Goal: Information Seeking & Learning: Learn about a topic

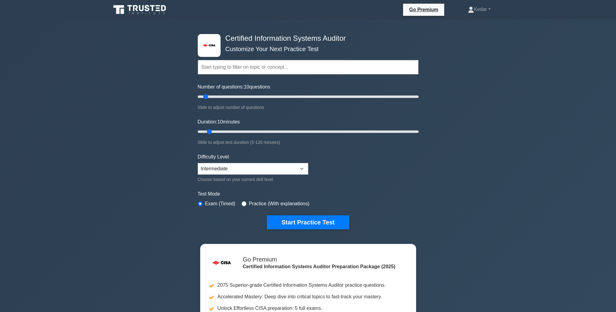
click at [251, 69] on input "text" at bounding box center [308, 67] width 221 height 15
drag, startPoint x: 207, startPoint y: 97, endPoint x: 228, endPoint y: 93, distance: 21.4
type input "30"
click at [228, 93] on input "Number of questions: 30 questions" at bounding box center [308, 96] width 221 height 7
drag, startPoint x: 209, startPoint y: 131, endPoint x: 224, endPoint y: 130, distance: 15.2
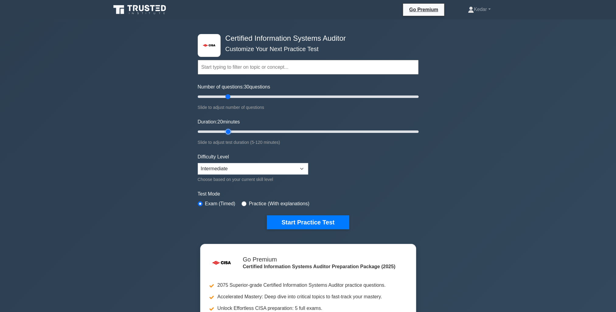
type input "20"
click at [224, 130] on input "Duration: 20 minutes" at bounding box center [308, 131] width 221 height 7
drag, startPoint x: 228, startPoint y: 97, endPoint x: 258, endPoint y: 98, distance: 30.7
type input "60"
click at [258, 98] on input "Number of questions: 60 questions" at bounding box center [308, 96] width 221 height 7
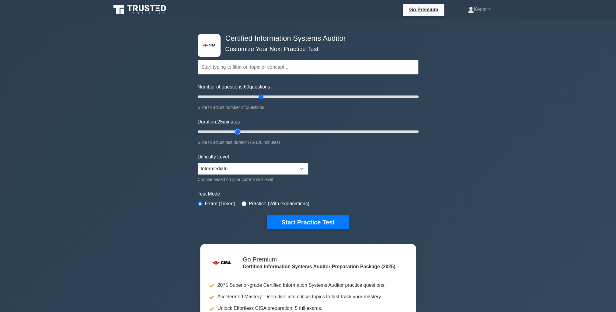
drag, startPoint x: 230, startPoint y: 131, endPoint x: 235, endPoint y: 131, distance: 5.2
type input "25"
click at [235, 131] on input "Duration: 25 minutes" at bounding box center [308, 131] width 221 height 7
click at [245, 167] on select "Beginner Intermediate Expert" at bounding box center [253, 169] width 110 height 12
click at [198, 163] on select "Beginner Intermediate Expert" at bounding box center [253, 169] width 110 height 12
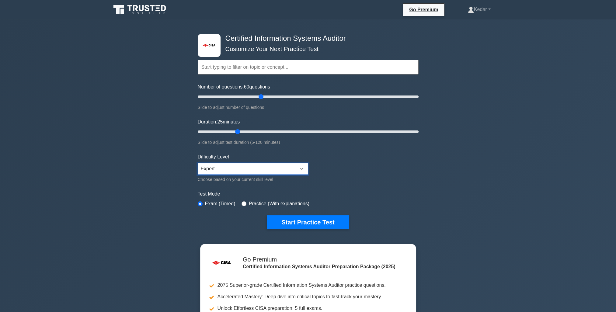
click at [230, 169] on select "Beginner Intermediate Expert" at bounding box center [253, 169] width 110 height 12
select select "intermediate"
click at [198, 163] on select "Beginner Intermediate Expert" at bounding box center [253, 169] width 110 height 12
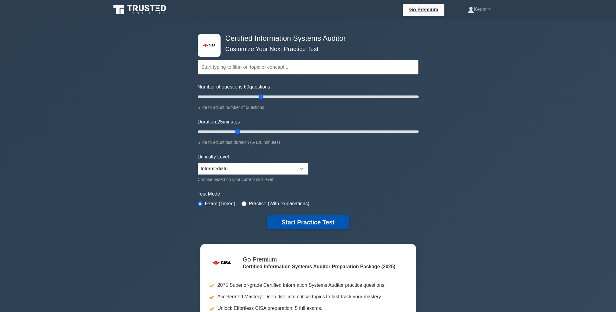
click at [297, 226] on button "Start Practice Test" at bounding box center [308, 223] width 82 height 14
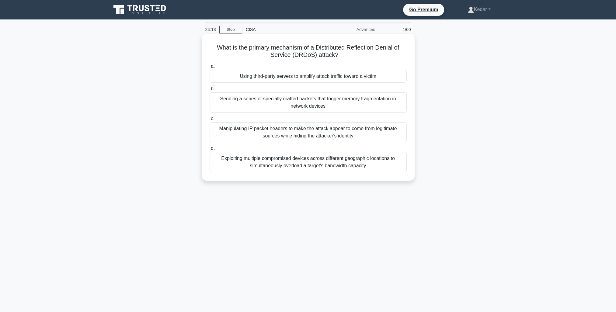
click at [340, 80] on div "Using third-party servers to amplify attack traffic toward a victim" at bounding box center [308, 76] width 197 height 13
click at [210, 68] on input "a. Using third-party servers to amplify attack traffic toward a victim" at bounding box center [210, 67] width 0 height 4
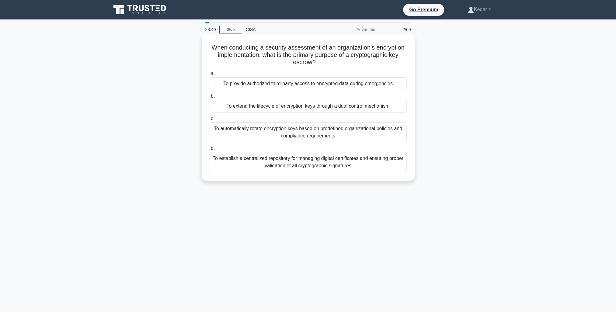
click at [363, 133] on div "To automatically rotate encryption keys based on predefined organizational poli…" at bounding box center [308, 132] width 197 height 20
click at [210, 121] on input "c. To automatically rotate encryption keys based on predefined organizational p…" at bounding box center [210, 119] width 0 height 4
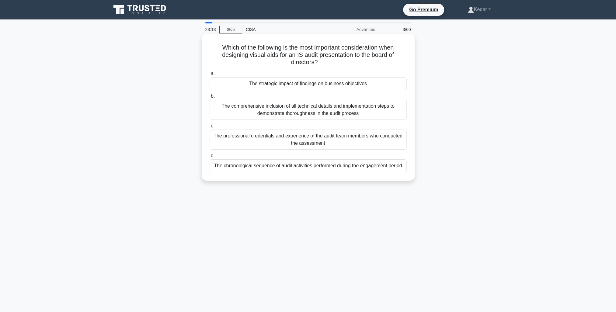
click at [360, 84] on div "The strategic impact of findings on business objectives" at bounding box center [308, 83] width 197 height 13
click at [210, 76] on input "a. The strategic impact of findings on business objectives" at bounding box center [210, 74] width 0 height 4
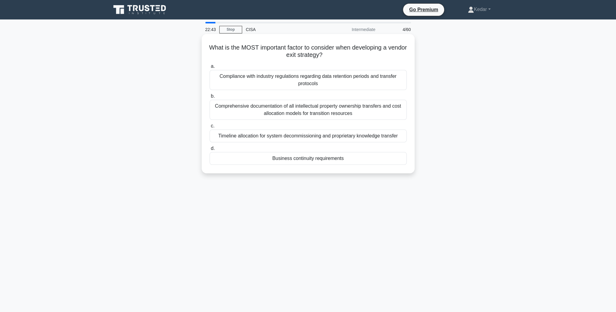
click at [339, 75] on div "Compliance with industry regulations regarding data retention periods and trans…" at bounding box center [308, 80] width 197 height 20
click at [210, 68] on input "a. Compliance with industry regulations regarding data retention periods and tr…" at bounding box center [210, 67] width 0 height 4
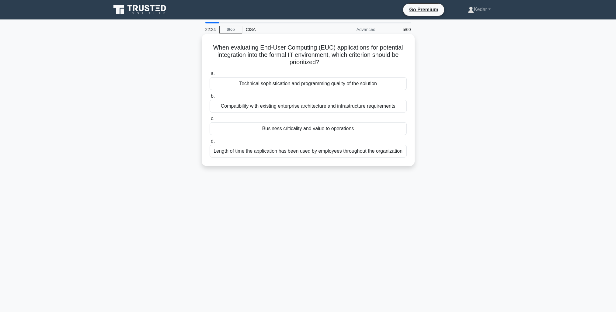
click at [311, 128] on div "Business criticality and value to operations" at bounding box center [308, 128] width 197 height 13
click at [210, 121] on input "c. Business criticality and value to operations" at bounding box center [210, 119] width 0 height 4
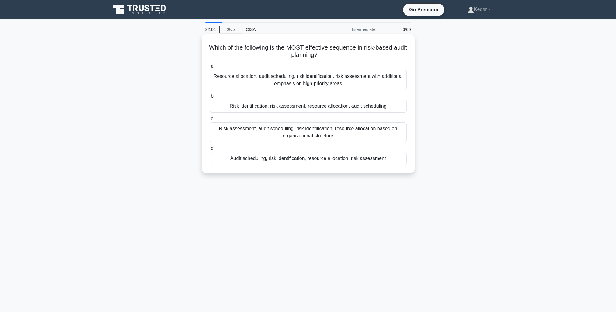
click at [367, 131] on div "Risk assessment, audit scheduling, risk identification, resource allocation bas…" at bounding box center [308, 132] width 197 height 20
click at [210, 121] on input "c. Risk assessment, audit scheduling, risk identification, resource allocation …" at bounding box center [210, 119] width 0 height 4
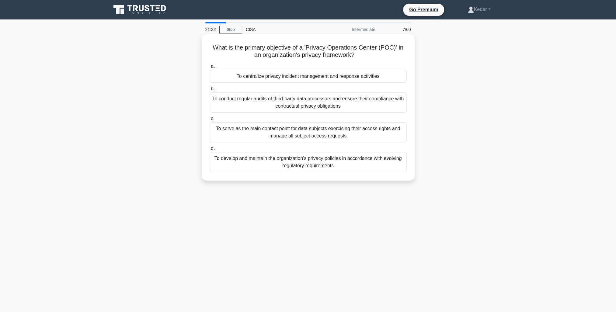
click at [276, 138] on div "To serve as the main contact point for data subjects exercising their access ri…" at bounding box center [308, 132] width 197 height 20
click at [210, 121] on input "c. To serve as the main contact point for data subjects exercising their access…" at bounding box center [210, 119] width 0 height 4
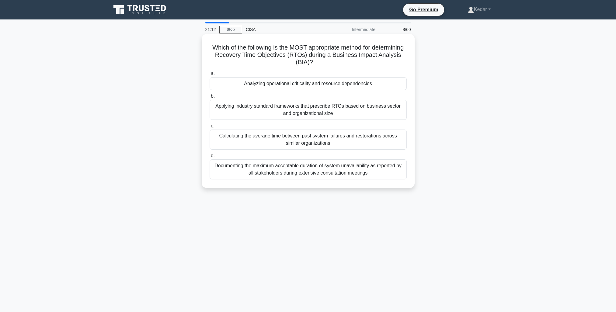
click at [343, 89] on div "Analyzing operational criticality and resource dependencies" at bounding box center [308, 83] width 197 height 13
click at [210, 76] on input "a. Analyzing operational criticality and resource dependencies" at bounding box center [210, 74] width 0 height 4
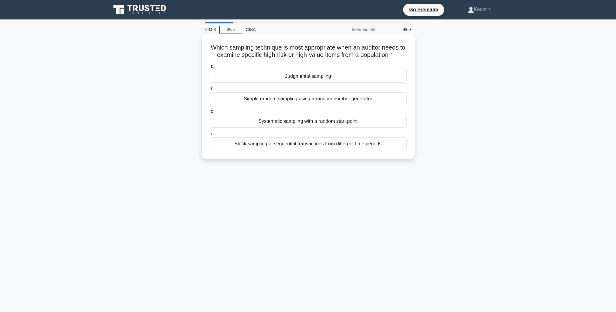
click at [343, 75] on div "Judgmental sampling" at bounding box center [308, 76] width 197 height 13
click at [210, 68] on input "a. Judgmental sampling" at bounding box center [210, 67] width 0 height 4
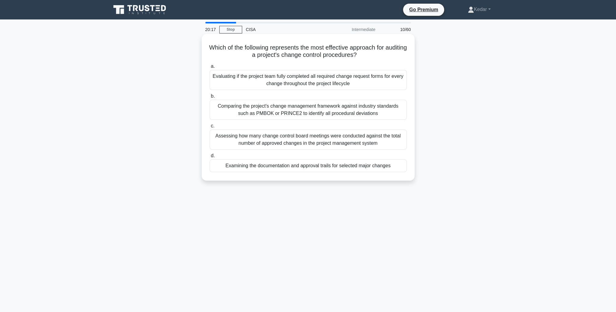
click at [352, 168] on div "Examining the documentation and approval trails for selected major changes" at bounding box center [308, 165] width 197 height 13
click at [210, 158] on input "d. Examining the documentation and approval trails for selected major changes" at bounding box center [210, 156] width 0 height 4
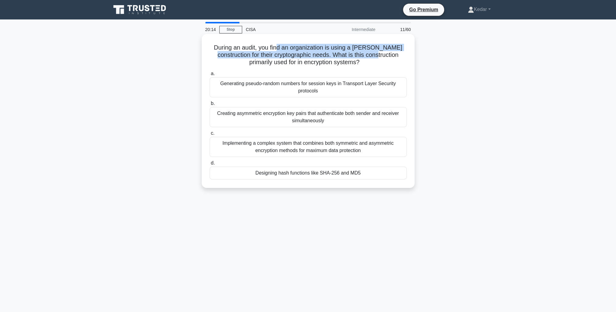
drag, startPoint x: 277, startPoint y: 48, endPoint x: 378, endPoint y: 55, distance: 101.3
click at [378, 55] on h5 "During an audit, you find an organization is using a Merkle-Damgård constructio…" at bounding box center [308, 55] width 198 height 23
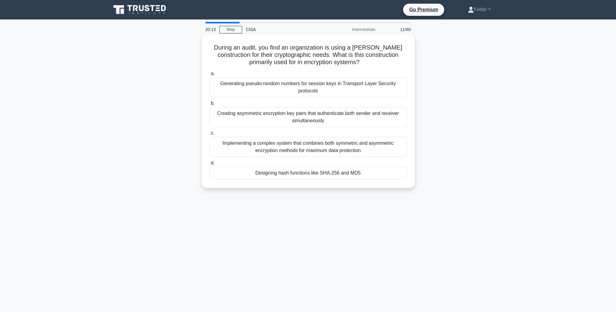
click at [303, 70] on div "a. Generating pseudo-random numbers for session keys in Transport Layer Securit…" at bounding box center [308, 125] width 205 height 112
click at [354, 154] on div "Implementing a complex system that combines both symmetric and asymmetric encry…" at bounding box center [308, 147] width 197 height 20
click at [210, 135] on input "c. Implementing a complex system that combines both symmetric and asymmetric en…" at bounding box center [210, 133] width 0 height 4
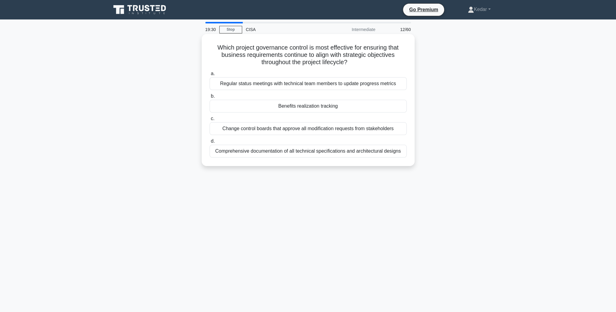
click at [369, 132] on div "Change control boards that approve all modification requests from stakeholders" at bounding box center [308, 128] width 197 height 13
click at [210, 121] on input "c. Change control boards that approve all modification requests from stakeholde…" at bounding box center [210, 119] width 0 height 4
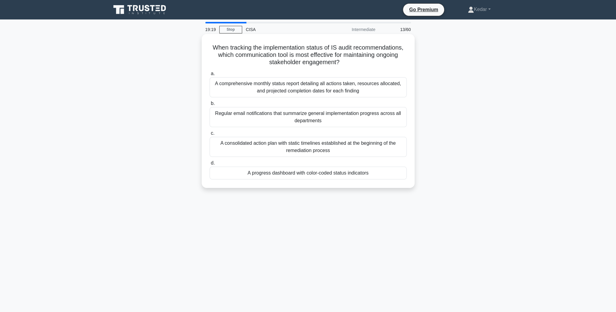
drag, startPoint x: 214, startPoint y: 45, endPoint x: 365, endPoint y: 63, distance: 151.4
click at [365, 63] on h5 "When tracking the implementation status of IS audit recommendations, which comm…" at bounding box center [308, 55] width 198 height 23
drag, startPoint x: 365, startPoint y: 63, endPoint x: 338, endPoint y: 64, distance: 26.5
click at [338, 64] on h5 "When tracking the implementation status of IS audit recommendations, which comm…" at bounding box center [308, 55] width 198 height 23
click at [303, 53] on h5 "When tracking the implementation status of IS audit recommendations, which comm…" at bounding box center [308, 55] width 198 height 23
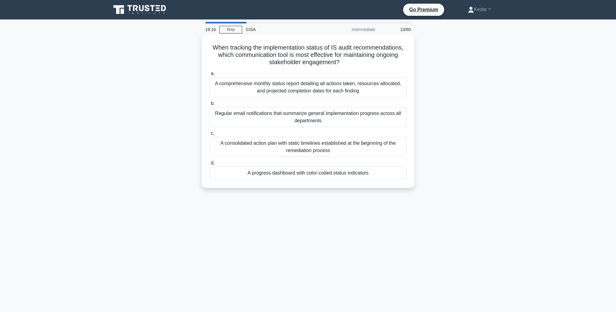
click at [303, 53] on h5 "When tracking the implementation status of IS audit recommendations, which comm…" at bounding box center [308, 55] width 198 height 23
drag, startPoint x: 212, startPoint y: 46, endPoint x: 371, endPoint y: 60, distance: 160.1
click at [371, 60] on h5 "When tracking the implementation status of IS audit recommendations, which comm…" at bounding box center [308, 55] width 198 height 23
click at [276, 44] on h5 "When tracking the implementation status of IS audit recommendations, which comm…" at bounding box center [308, 55] width 198 height 23
click at [370, 86] on div "A comprehensive monthly status report detailing all actions taken, resources al…" at bounding box center [308, 87] width 197 height 20
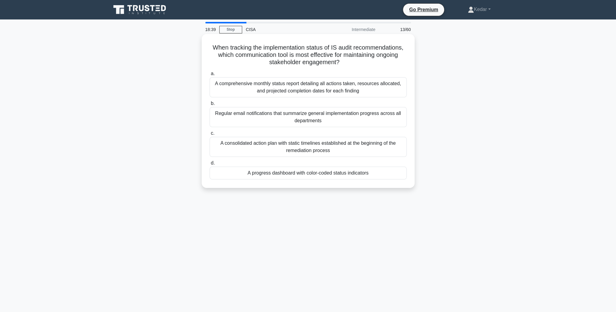
click at [210, 76] on input "a. A comprehensive monthly status report detailing all actions taken, resources…" at bounding box center [210, 74] width 0 height 4
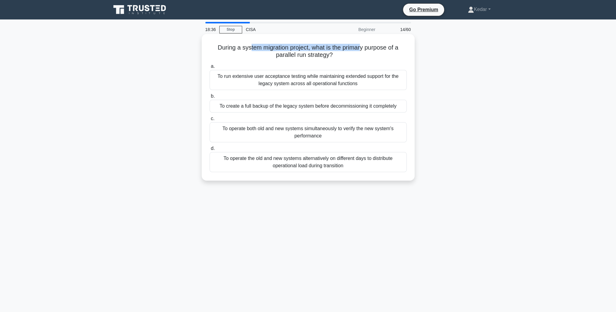
drag, startPoint x: 248, startPoint y: 48, endPoint x: 363, endPoint y: 51, distance: 114.2
click at [363, 51] on h5 "During a system migration project, what is the primary purpose of a parallel ru…" at bounding box center [308, 51] width 198 height 15
drag, startPoint x: 363, startPoint y: 51, endPoint x: 355, endPoint y: 64, distance: 15.0
click at [355, 64] on label "a. To run extensive user acceptance testing while maintaining extended support …" at bounding box center [308, 76] width 197 height 27
click at [210, 65] on input "a. To run extensive user acceptance testing while maintaining extended support …" at bounding box center [210, 67] width 0 height 4
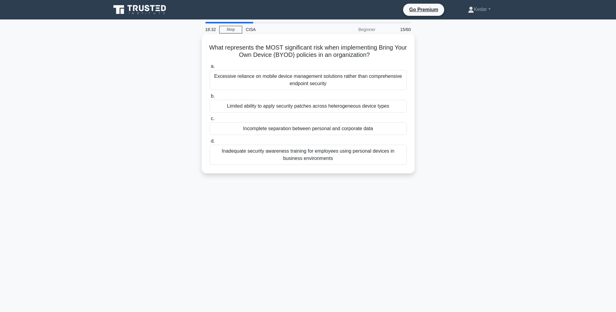
drag, startPoint x: 270, startPoint y: 53, endPoint x: 391, endPoint y: 54, distance: 120.8
click at [391, 54] on h5 "What represents the MOST significant risk when implementing Bring Your Own Devi…" at bounding box center [308, 51] width 198 height 15
drag, startPoint x: 391, startPoint y: 54, endPoint x: 513, endPoint y: 57, distance: 122.1
click at [513, 57] on main "18:31 Stop CISA Beginner 15/60 What represents the MOST significant risk when i…" at bounding box center [308, 173] width 616 height 309
click at [354, 132] on div "Incomplete separation between personal and corporate data" at bounding box center [308, 128] width 197 height 13
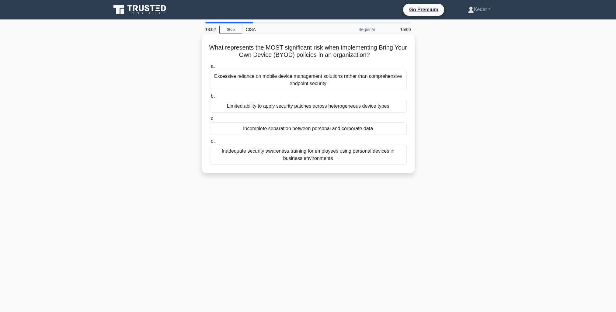
click at [210, 121] on input "c. Incomplete separation between personal and corporate data" at bounding box center [210, 119] width 0 height 4
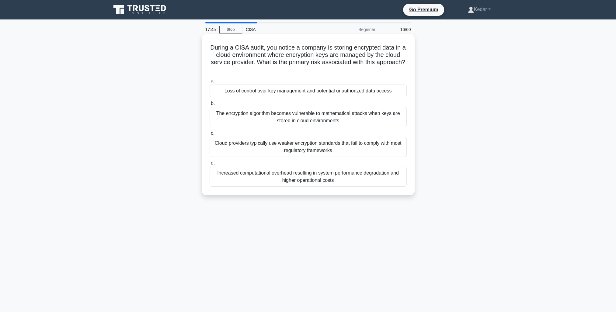
click at [357, 89] on div "Loss of control over key management and potential unauthorized data access" at bounding box center [308, 91] width 197 height 13
click at [210, 83] on input "a. Loss of control over key management and potential unauthorized data access" at bounding box center [210, 81] width 0 height 4
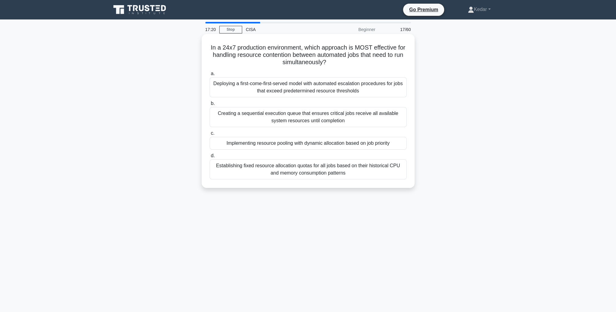
click at [334, 145] on div "Implementing resource pooling with dynamic allocation based on job priority" at bounding box center [308, 143] width 197 height 13
click at [210, 135] on input "c. Implementing resource pooling with dynamic allocation based on job priority" at bounding box center [210, 133] width 0 height 4
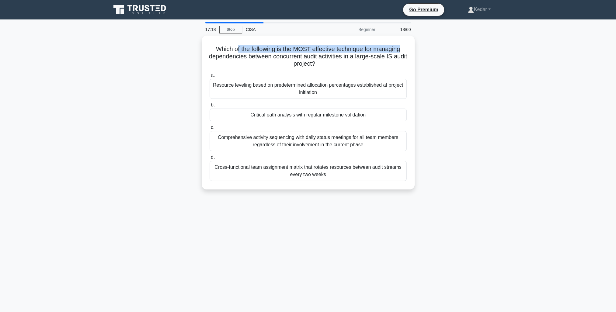
drag, startPoint x: 244, startPoint y: 44, endPoint x: 418, endPoint y: 51, distance: 173.7
click at [418, 51] on div "Which of the following is the MOST effective technique for managing dependencie…" at bounding box center [308, 116] width 402 height 161
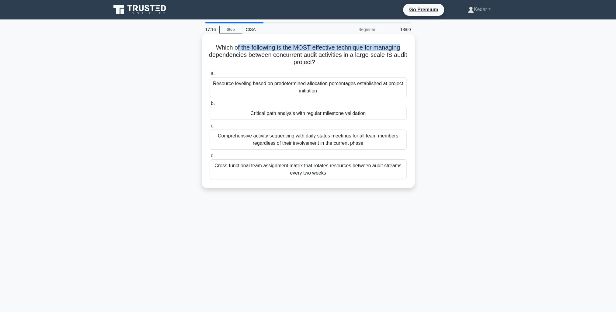
click at [298, 59] on h5 "Which of the following is the MOST effective technique for managing dependencie…" at bounding box center [308, 55] width 198 height 23
click at [348, 83] on div "Resource leveling based on predetermined allocation percentages established at …" at bounding box center [308, 87] width 197 height 20
click at [210, 76] on input "a. Resource leveling based on predetermined allocation percentages established …" at bounding box center [210, 74] width 0 height 4
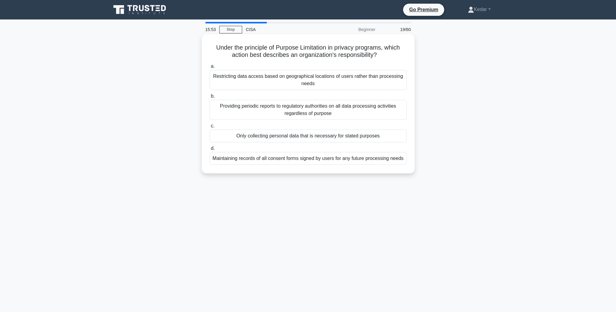
click at [332, 136] on div "Only collecting personal data that is necessary for stated purposes" at bounding box center [308, 136] width 197 height 13
click at [210, 128] on input "c. Only collecting personal data that is necessary for stated purposes" at bounding box center [210, 126] width 0 height 4
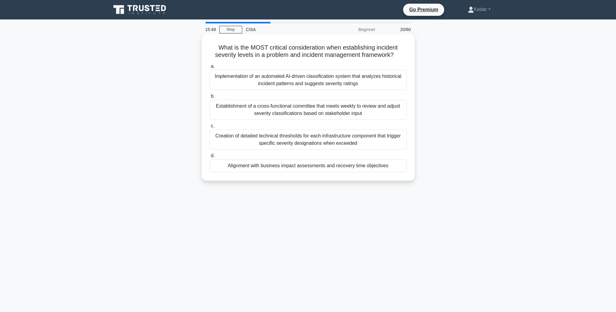
drag, startPoint x: 299, startPoint y: 43, endPoint x: 402, endPoint y: 54, distance: 103.4
click at [402, 54] on div "What is the MOST critical consideration when establishing incident severity lev…" at bounding box center [308, 108] width 208 height 142
click at [277, 51] on h5 "What is the MOST critical consideration when establishing incident severity lev…" at bounding box center [308, 51] width 198 height 15
click at [357, 146] on div "Creation of detailed technical thresholds for each infrastructure component tha…" at bounding box center [308, 140] width 197 height 20
click at [210, 128] on input "c. Creation of detailed technical thresholds for each infrastructure component …" at bounding box center [210, 126] width 0 height 4
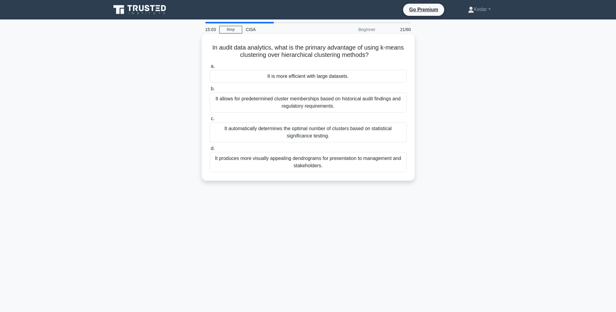
click at [353, 77] on div "It is more efficient with large datasets." at bounding box center [308, 76] width 197 height 13
click at [210, 68] on input "a. It is more efficient with large datasets." at bounding box center [210, 67] width 0 height 4
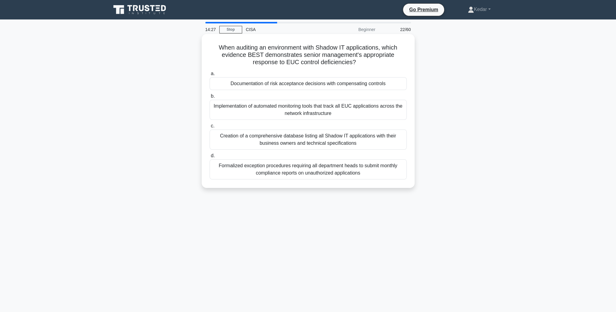
click at [364, 115] on div "Implementation of automated monitoring tools that track all EUC applications ac…" at bounding box center [308, 110] width 197 height 20
click at [210, 98] on input "b. Implementation of automated monitoring tools that track all EUC applications…" at bounding box center [210, 96] width 0 height 4
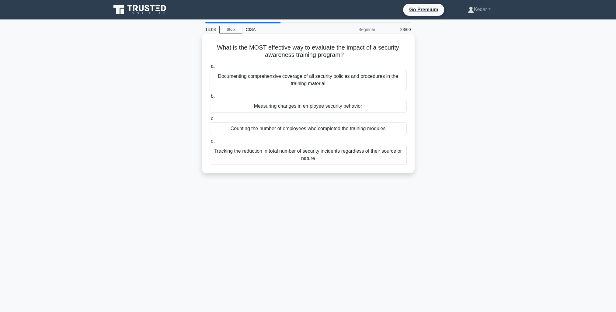
click at [379, 154] on div "Tracking the reduction in total number of security incidents regardless of thei…" at bounding box center [308, 155] width 197 height 20
click at [210, 143] on input "d. Tracking the reduction in total number of security incidents regardless of t…" at bounding box center [210, 141] width 0 height 4
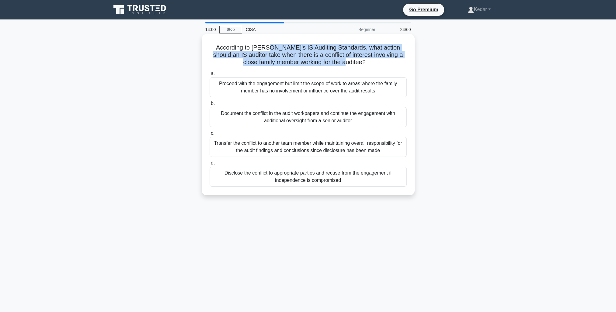
drag, startPoint x: 266, startPoint y: 44, endPoint x: 379, endPoint y: 60, distance: 114.6
click at [379, 60] on h5 "According to ISACA's IS Auditing Standards, what action should an IS auditor ta…" at bounding box center [308, 55] width 198 height 23
drag, startPoint x: 379, startPoint y: 60, endPoint x: 312, endPoint y: 58, distance: 67.0
click at [312, 58] on h5 "According to ISACA's IS Auditing Standards, what action should an IS auditor ta…" at bounding box center [308, 55] width 198 height 23
click at [323, 54] on h5 "According to ISACA's IS Auditing Standards, what action should an IS auditor ta…" at bounding box center [308, 55] width 198 height 23
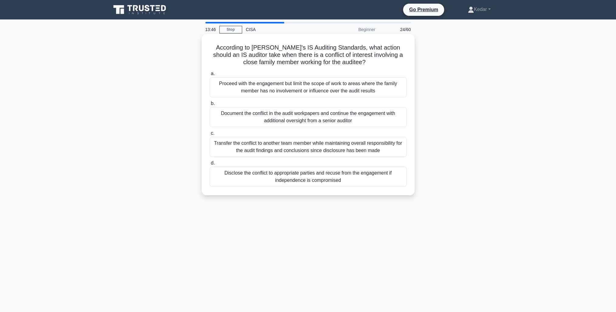
click at [368, 178] on div "Disclose the conflict to appropriate parties and recuse from the engagement if …" at bounding box center [308, 177] width 197 height 20
click at [210, 165] on input "d. Disclose the conflict to appropriate parties and recuse from the engagement …" at bounding box center [210, 163] width 0 height 4
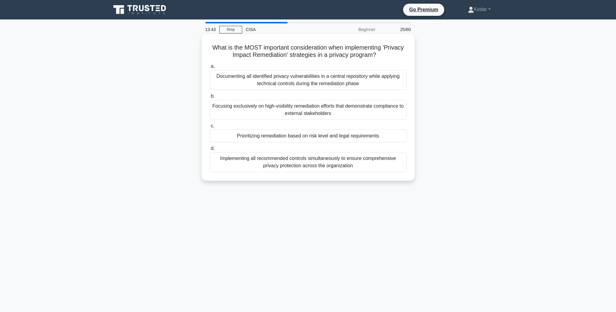
drag, startPoint x: 267, startPoint y: 47, endPoint x: 392, endPoint y: 59, distance: 125.6
click at [392, 59] on h5 "What is the MOST important consideration when implementing 'Privacy Impact Reme…" at bounding box center [308, 51] width 198 height 15
drag, startPoint x: 392, startPoint y: 59, endPoint x: 340, endPoint y: 51, distance: 52.0
click at [340, 51] on h5 "What is the MOST important consideration when implementing 'Privacy Impact Reme…" at bounding box center [308, 51] width 198 height 15
click at [358, 49] on h5 "What is the MOST important consideration when implementing 'Privacy Impact Reme…" at bounding box center [308, 51] width 198 height 15
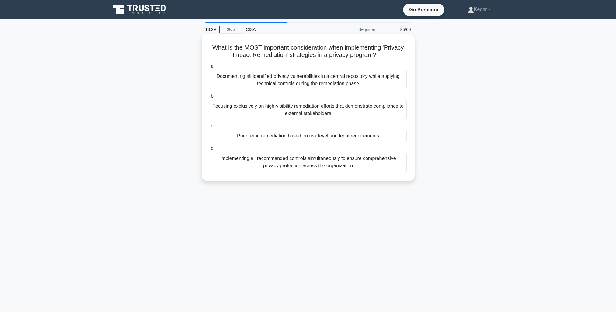
click at [299, 159] on div "Implementing all recommended controls simultaneously to ensure comprehensive pr…" at bounding box center [308, 162] width 197 height 20
click at [210, 151] on input "d. Implementing all recommended controls simultaneously to ensure comprehensive…" at bounding box center [210, 149] width 0 height 4
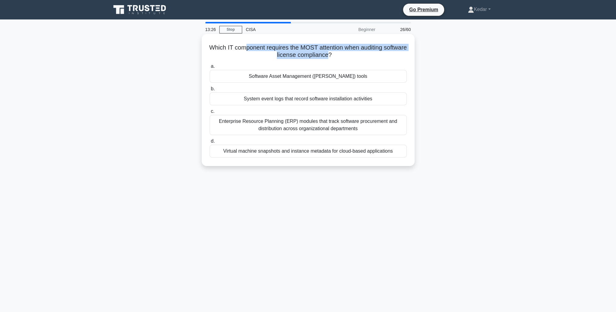
drag, startPoint x: 255, startPoint y: 47, endPoint x: 341, endPoint y: 54, distance: 86.2
click at [341, 54] on h5 "Which IT component requires the MOST attention when auditing software license c…" at bounding box center [308, 51] width 198 height 15
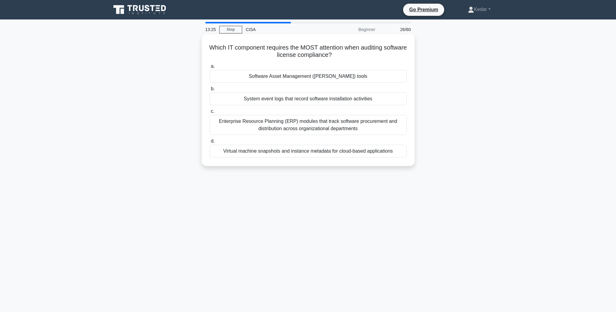
drag, startPoint x: 341, startPoint y: 54, endPoint x: 373, endPoint y: 60, distance: 33.4
click at [373, 60] on div "Which IT component requires the MOST attention when auditing software license c…" at bounding box center [308, 100] width 208 height 127
click at [328, 74] on div "Software Asset Management (SAM) tools" at bounding box center [308, 76] width 197 height 13
click at [210, 68] on input "a. Software Asset Management (SAM) tools" at bounding box center [210, 67] width 0 height 4
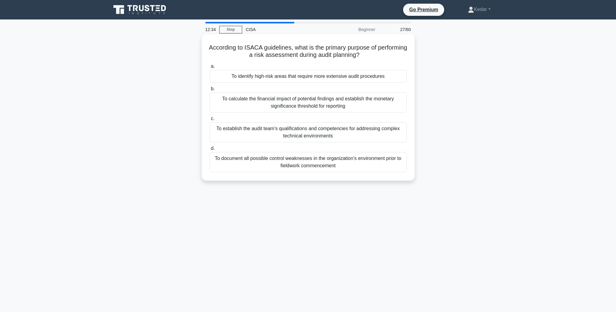
click at [355, 81] on div "To identify high-risk areas that require more extensive audit procedures" at bounding box center [308, 76] width 197 height 13
click at [210, 68] on input "a. To identify high-risk areas that require more extensive audit procedures" at bounding box center [210, 67] width 0 height 4
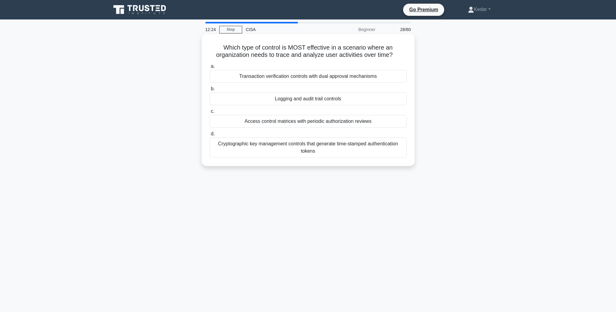
click at [326, 101] on div "Logging and audit trail controls" at bounding box center [308, 99] width 197 height 13
click at [210, 91] on input "b. Logging and audit trail controls" at bounding box center [210, 89] width 0 height 4
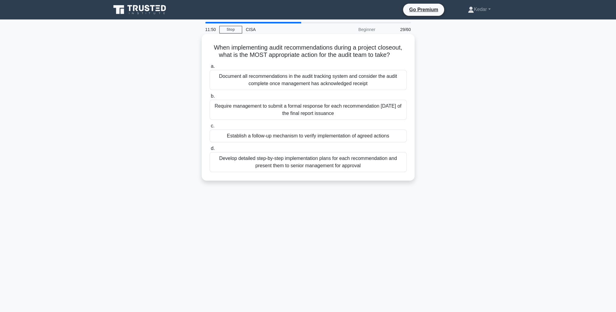
click at [350, 110] on div "Require management to submit a formal response for each recommendation within 3…" at bounding box center [308, 110] width 197 height 20
click at [210, 98] on input "b. Require management to submit a formal response for each recommendation withi…" at bounding box center [210, 96] width 0 height 4
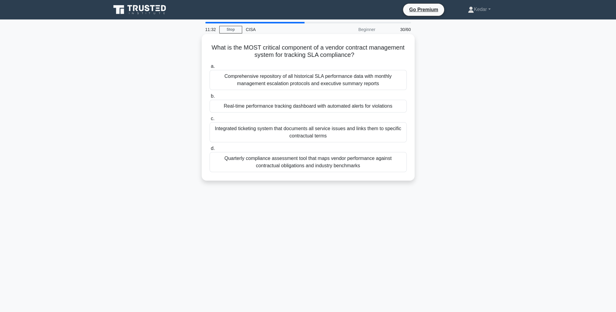
click at [321, 109] on div "Real-time performance tracking dashboard with automated alerts for violations" at bounding box center [308, 106] width 197 height 13
click at [210, 98] on input "b. Real-time performance tracking dashboard with automated alerts for violations" at bounding box center [210, 96] width 0 height 4
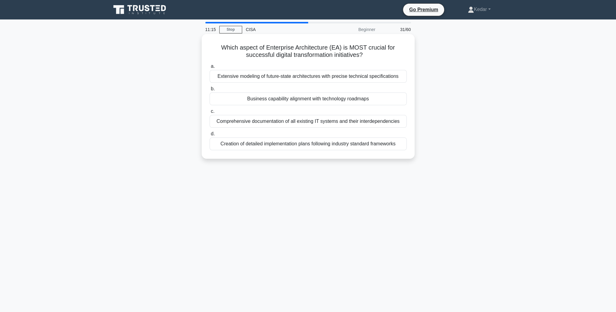
click at [304, 100] on div "Business capability alignment with technology roadmaps" at bounding box center [308, 99] width 197 height 13
click at [210, 91] on input "b. Business capability alignment with technology roadmaps" at bounding box center [210, 89] width 0 height 4
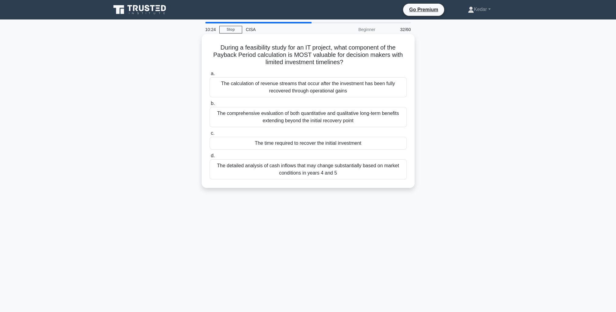
click at [345, 119] on div "The comprehensive evaluation of both quantitative and qualitative long-term ben…" at bounding box center [308, 117] width 197 height 20
click at [210, 106] on input "b. The comprehensive evaluation of both quantitative and qualitative long-term …" at bounding box center [210, 104] width 0 height 4
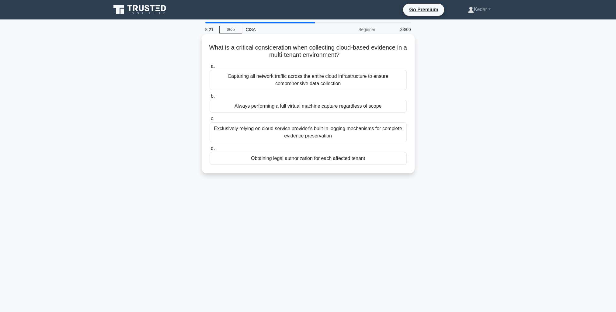
click at [291, 158] on div "Obtaining legal authorization for each affected tenant" at bounding box center [308, 158] width 197 height 13
click at [210, 151] on input "d. Obtaining legal authorization for each affected tenant" at bounding box center [210, 149] width 0 height 4
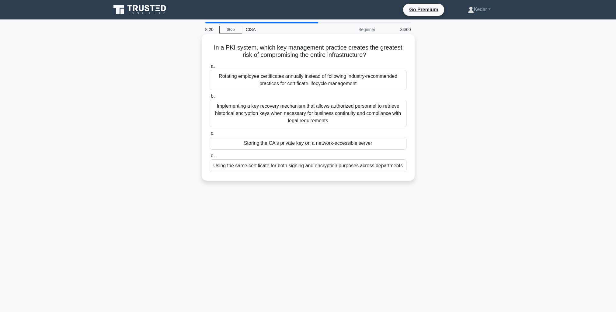
click at [267, 81] on div "Rotating employee certificates annually instead of following industry-recommend…" at bounding box center [308, 80] width 197 height 20
click at [210, 68] on input "a. Rotating employee certificates annually instead of following industry-recomm…" at bounding box center [210, 67] width 0 height 4
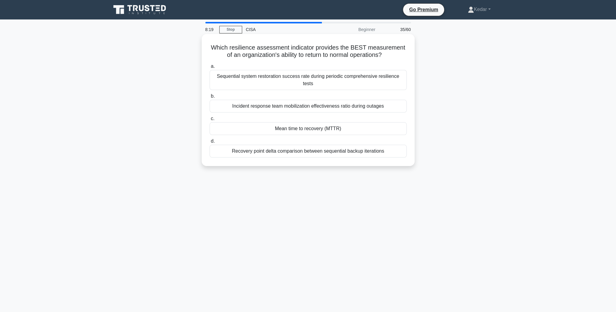
click at [254, 93] on label "b. Incident response team mobilization effectiveness ratio during outages" at bounding box center [308, 103] width 197 height 20
click at [210, 94] on input "b. Incident response team mobilization effectiveness ratio during outages" at bounding box center [210, 96] width 0 height 4
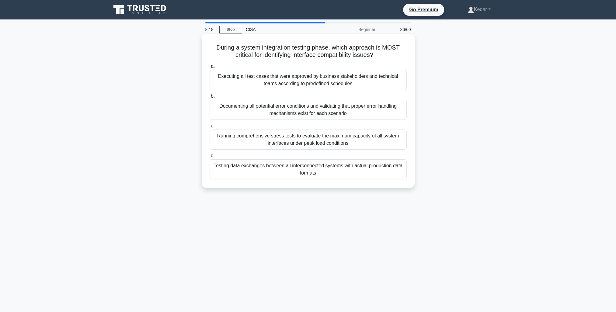
click at [248, 99] on label "b. Documenting all potential error conditions and validating that proper error …" at bounding box center [308, 106] width 197 height 27
click at [210, 98] on input "b. Documenting all potential error conditions and validating that proper error …" at bounding box center [210, 96] width 0 height 4
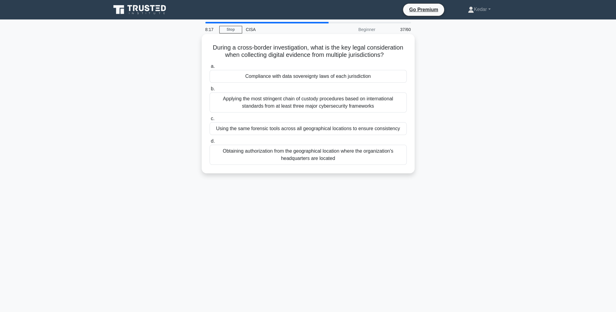
click at [251, 133] on div "Using the same forensic tools across all geographical locations to ensure consi…" at bounding box center [308, 128] width 197 height 13
click at [210, 121] on input "c. Using the same forensic tools across all geographical locations to ensure co…" at bounding box center [210, 119] width 0 height 4
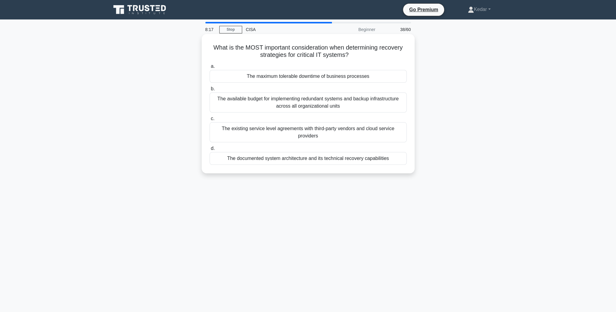
click at [261, 97] on div "The available budget for implementing redundant systems and backup infrastructu…" at bounding box center [308, 103] width 197 height 20
click at [210, 91] on input "b. The available budget for implementing redundant systems and backup infrastru…" at bounding box center [210, 89] width 0 height 4
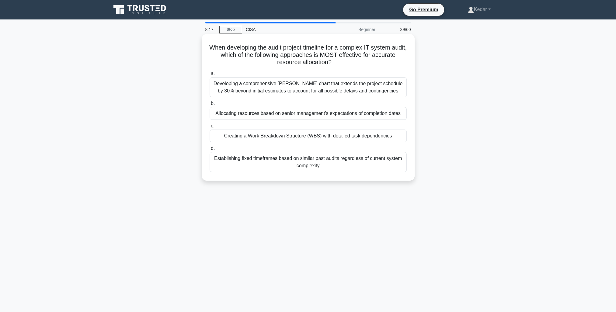
click at [276, 65] on h5 "When developing the audit project timeline for a complex IT system audit, which…" at bounding box center [308, 55] width 198 height 23
click at [278, 165] on div "Establishing fixed timeframes based on similar past audits regardless of curren…" at bounding box center [308, 162] width 197 height 20
click at [210, 151] on input "d. Establishing fixed timeframes based on similar past audits regardless of cur…" at bounding box center [210, 149] width 0 height 4
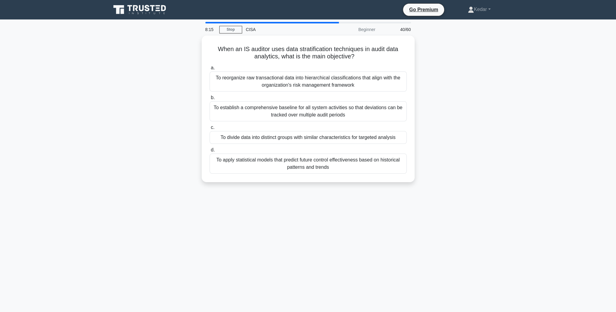
click at [278, 165] on div "To apply statistical models that predict future control effectiveness based on …" at bounding box center [308, 164] width 197 height 20
click at [210, 152] on input "d. To apply statistical models that predict future control effectiveness based …" at bounding box center [210, 150] width 0 height 4
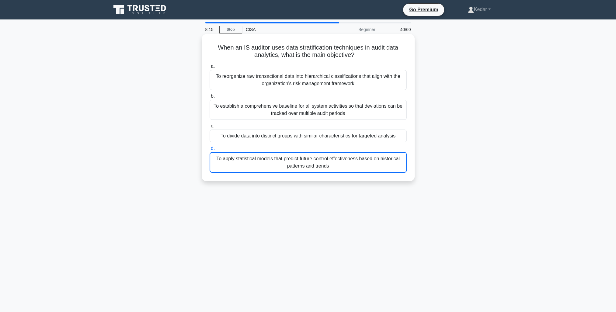
click at [278, 165] on div "To apply statistical models that predict future control effectiveness based on …" at bounding box center [308, 162] width 197 height 21
click at [210, 151] on input "d. To apply statistical models that predict future control effectiveness based …" at bounding box center [210, 149] width 0 height 4
click at [278, 165] on div "To apply statistical models that predict future control effectiveness based on …" at bounding box center [308, 162] width 197 height 21
click at [210, 151] on input "d. To apply statistical models that predict future control effectiveness based …" at bounding box center [210, 149] width 0 height 4
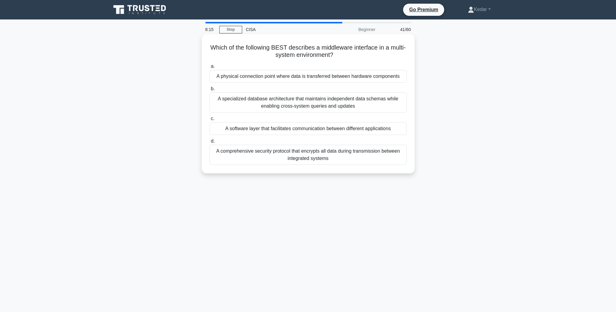
click at [278, 165] on div "A comprehensive security protocol that encrypts all data during transmission be…" at bounding box center [308, 155] width 197 height 20
click at [210, 143] on input "d. A comprehensive security protocol that encrypts all data during transmission…" at bounding box center [210, 141] width 0 height 4
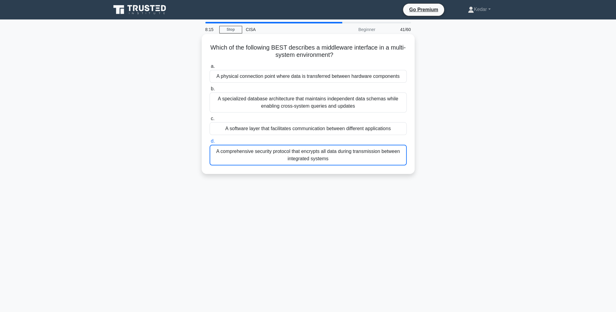
click at [278, 165] on div "A comprehensive security protocol that encrypts all data during transmission be…" at bounding box center [308, 155] width 197 height 21
click at [210, 143] on input "d. A comprehensive security protocol that encrypts all data during transmission…" at bounding box center [210, 141] width 0 height 4
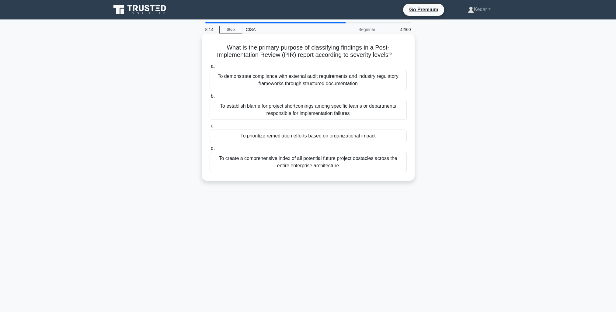
drag, startPoint x: 278, startPoint y: 165, endPoint x: 264, endPoint y: 177, distance: 18.1
click at [264, 177] on div "What is the primary purpose of classifying findings in a Post-Implementation Re…" at bounding box center [308, 108] width 208 height 142
click at [273, 161] on div "To create a comprehensive index of all potential future project obstacles acros…" at bounding box center [308, 162] width 197 height 20
click at [210, 151] on input "d. To create a comprehensive index of all potential future project obstacles ac…" at bounding box center [210, 149] width 0 height 4
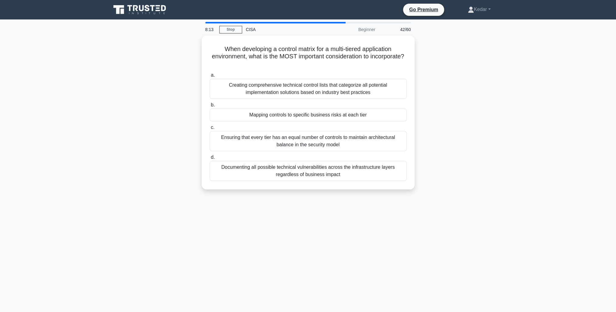
click at [273, 161] on div "Documenting all possible technical vulnerabilities across the infrastructure la…" at bounding box center [308, 171] width 197 height 20
click at [210, 159] on input "d. Documenting all possible technical vulnerabilities across the infrastructure…" at bounding box center [210, 158] width 0 height 4
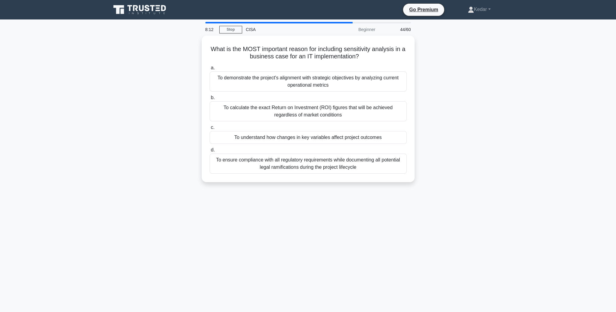
click at [273, 161] on div "To ensure compliance with all regulatory requirements while documenting all pot…" at bounding box center [308, 164] width 197 height 20
click at [210, 152] on input "d. To ensure compliance with all regulatory requirements while documenting all …" at bounding box center [210, 150] width 0 height 4
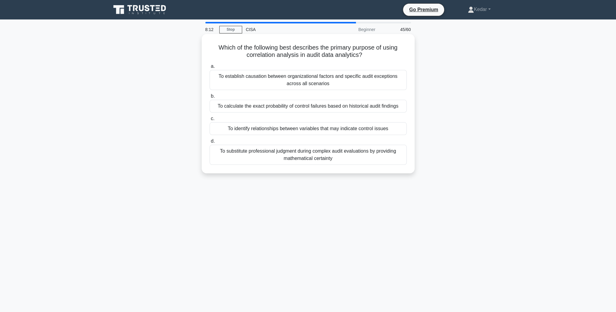
click at [273, 161] on div "To substitute professional judgment during complex audit evaluations by providi…" at bounding box center [308, 155] width 197 height 20
click at [210, 143] on input "d. To substitute professional judgment during complex audit evaluations by prov…" at bounding box center [210, 141] width 0 height 4
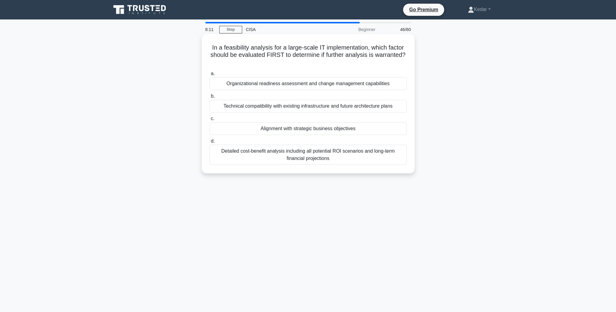
click at [273, 161] on div "Detailed cost-benefit analysis including all potential ROI scenarios and long-t…" at bounding box center [308, 155] width 197 height 20
click at [210, 143] on input "d. Detailed cost-benefit analysis including all potential ROI scenarios and lon…" at bounding box center [210, 141] width 0 height 4
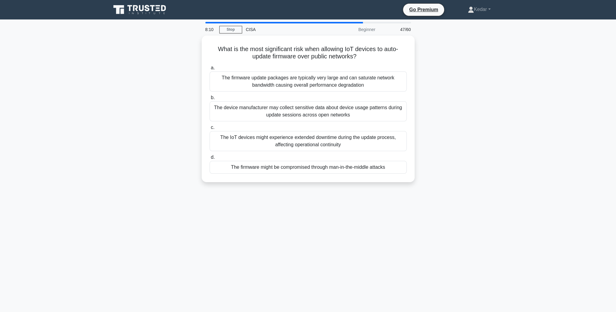
click at [273, 161] on div "The firmware might be compromised through man-in-the-middle attacks" at bounding box center [308, 167] width 197 height 13
click at [210, 159] on input "d. The firmware might be compromised through man-in-the-middle attacks" at bounding box center [210, 158] width 0 height 4
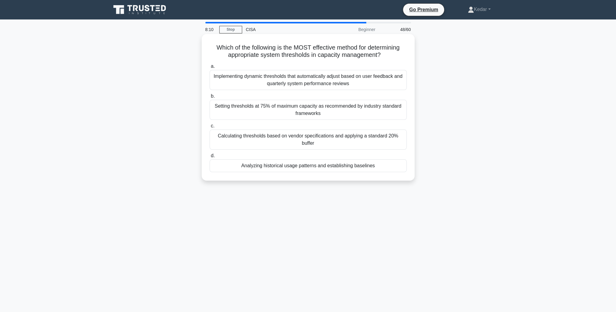
click at [273, 161] on div "Analyzing historical usage patterns and establishing baselines" at bounding box center [308, 165] width 197 height 13
click at [210, 158] on input "d. Analyzing historical usage patterns and establishing baselines" at bounding box center [210, 156] width 0 height 4
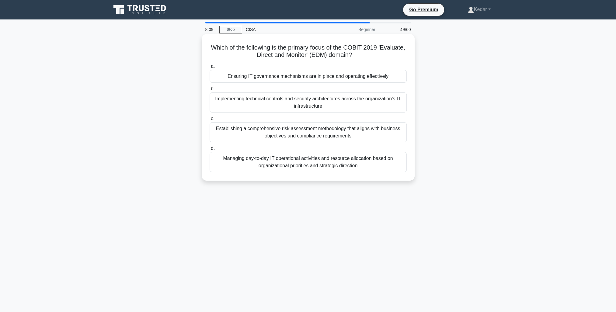
click at [273, 161] on div "Managing day-to-day IT operational activities and resource allocation based on …" at bounding box center [308, 162] width 197 height 20
click at [210, 151] on input "d. Managing day-to-day IT operational activities and resource allocation based …" at bounding box center [210, 149] width 0 height 4
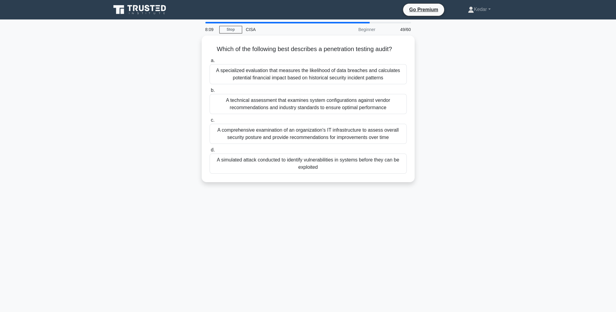
click at [273, 161] on div "A simulated attack conducted to identify vulnerabilities in systems before they…" at bounding box center [308, 164] width 197 height 20
click at [210, 152] on input "d. A simulated attack conducted to identify vulnerabilities in systems before t…" at bounding box center [210, 150] width 0 height 4
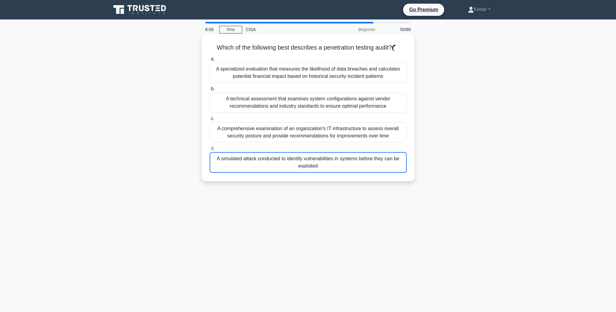
click at [273, 161] on div "A simulated attack conducted to identify vulnerabilities in systems before they…" at bounding box center [308, 162] width 197 height 21
click at [210, 151] on input "d. A simulated attack conducted to identify vulnerabilities in systems before t…" at bounding box center [210, 149] width 0 height 4
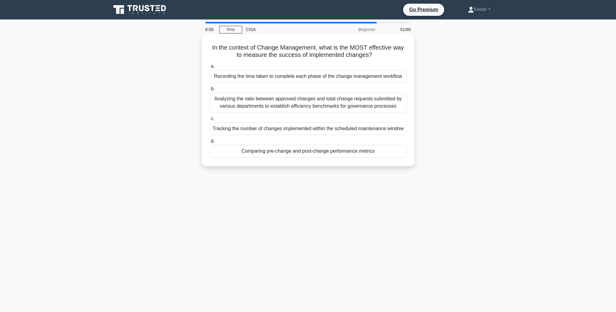
click at [273, 161] on div "In the context of Change Management, what is the MOST effective way to measure …" at bounding box center [308, 100] width 208 height 127
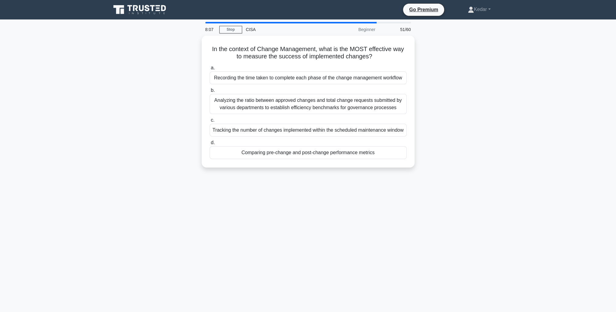
drag, startPoint x: 273, startPoint y: 161, endPoint x: 288, endPoint y: 186, distance: 29.1
click at [288, 186] on div "8:07 Stop CISA Beginner 51/60 In the context of Change Management, what is the …" at bounding box center [308, 174] width 402 height 304
click at [504, 122] on div "In the context of Change Management, what is the MOST effective way to measure …" at bounding box center [308, 105] width 402 height 139
click at [314, 152] on div "Comparing pre-change and post-change performance metrics" at bounding box center [308, 151] width 197 height 13
click at [210, 143] on input "d. Comparing pre-change and post-change performance metrics" at bounding box center [210, 141] width 0 height 4
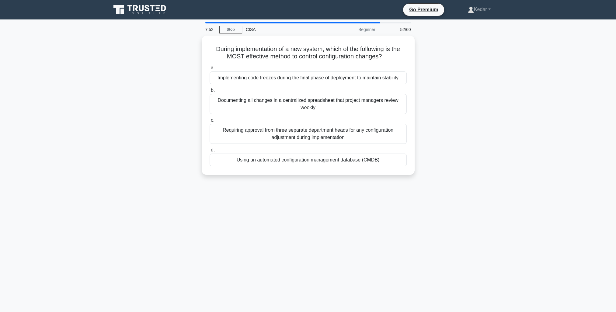
click at [314, 152] on label "d. Using an automated configuration management database (CMDB)" at bounding box center [308, 156] width 197 height 20
click at [210, 152] on input "d. Using an automated configuration management database (CMDB)" at bounding box center [210, 150] width 0 height 4
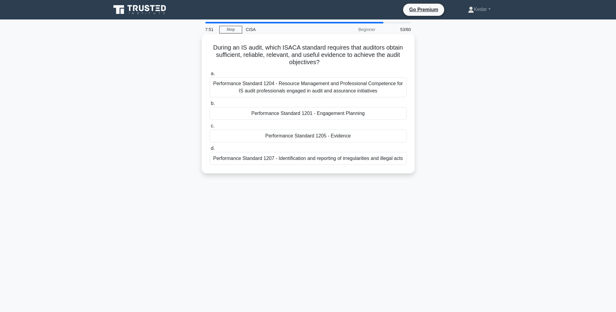
click at [313, 152] on label "d. Performance Standard 1207 - Identification and reporting of irregularities a…" at bounding box center [308, 155] width 197 height 20
click at [210, 151] on input "d. Performance Standard 1207 - Identification and reporting of irregularities a…" at bounding box center [210, 149] width 0 height 4
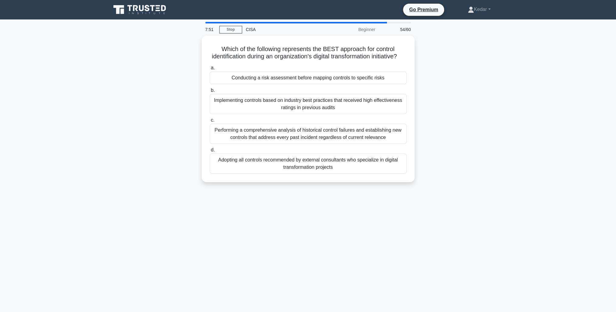
click at [313, 152] on div "a. Conducting a risk assessment before mapping controls to specific risks b. c.…" at bounding box center [308, 119] width 205 height 112
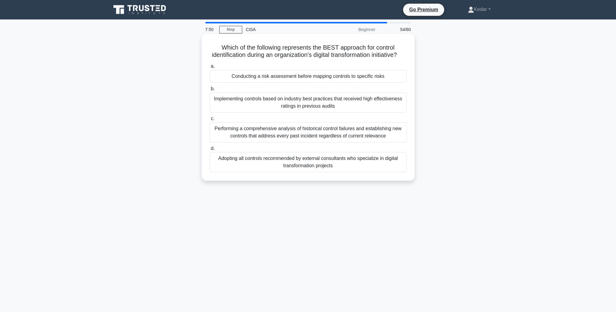
click at [304, 104] on div "Implementing controls based on industry best practices that received high effec…" at bounding box center [308, 103] width 197 height 20
click at [210, 91] on input "b. Implementing controls based on industry best practices that received high ef…" at bounding box center [210, 89] width 0 height 4
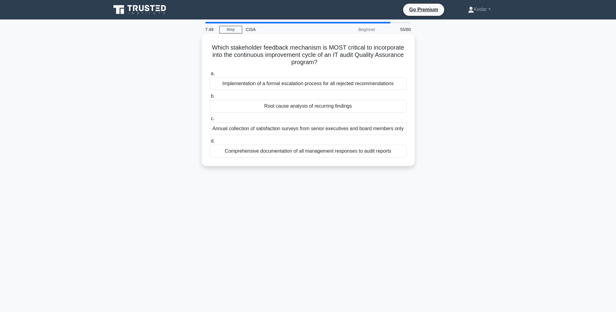
click at [284, 125] on div "Annual collection of satisfaction surveys from senior executives and board memb…" at bounding box center [308, 128] width 197 height 13
click at [210, 121] on input "c. Annual collection of satisfaction surveys from senior executives and board m…" at bounding box center [210, 119] width 0 height 4
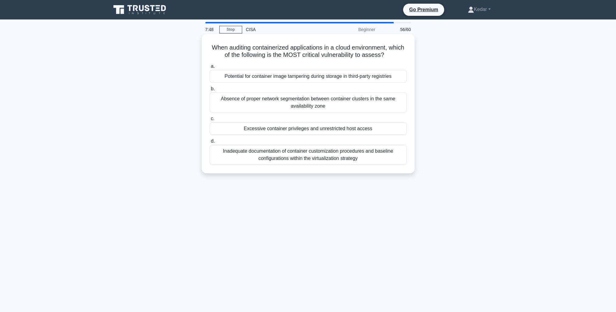
click at [308, 73] on div "Potential for container image tampering during storage in third-party registries" at bounding box center [308, 76] width 197 height 13
click at [210, 68] on input "a. Potential for container image tampering during storage in third-party regist…" at bounding box center [210, 67] width 0 height 4
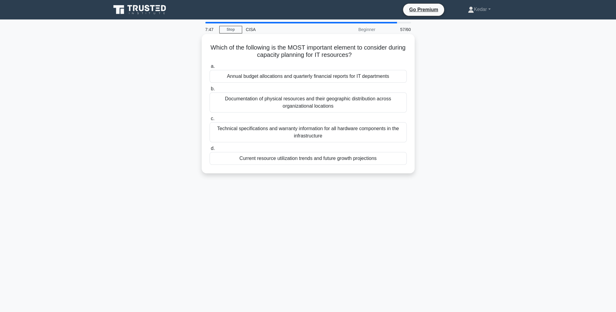
click at [325, 121] on label "c. Technical specifications and warranty information for all hardware component…" at bounding box center [308, 128] width 197 height 27
click at [210, 121] on input "c. Technical specifications and warranty information for all hardware component…" at bounding box center [210, 119] width 0 height 4
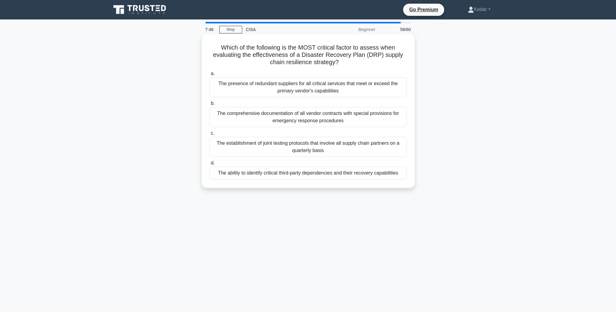
click at [315, 86] on div "The presence of redundant suppliers for all critical services that meet or exce…" at bounding box center [308, 87] width 197 height 20
click at [210, 76] on input "a. The presence of redundant suppliers for all critical services that meet or e…" at bounding box center [210, 74] width 0 height 4
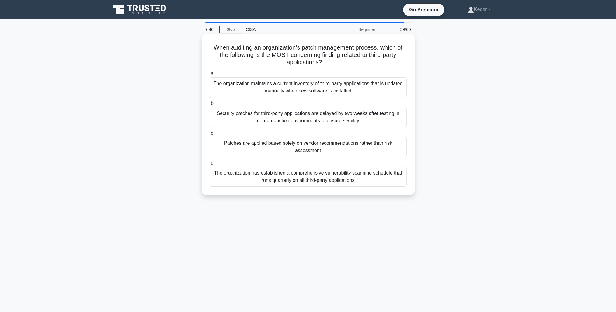
click at [314, 106] on label "b. Security patches for third-party applications are delayed by two weeks after…" at bounding box center [308, 113] width 197 height 27
click at [210, 106] on input "b. Security patches for third-party applications are delayed by two weeks after…" at bounding box center [210, 104] width 0 height 4
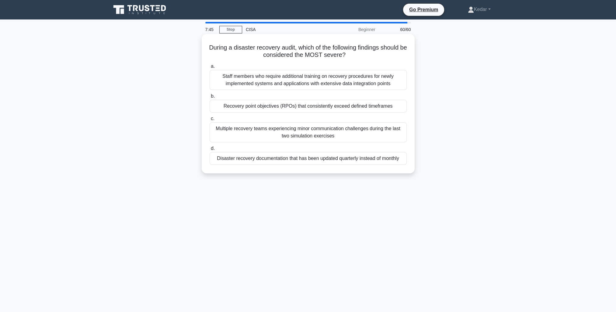
click at [321, 86] on div "Staff members who require additional training on recovery procedures for newly …" at bounding box center [308, 80] width 197 height 20
click at [210, 68] on input "a. Staff members who require additional training on recovery procedures for new…" at bounding box center [210, 67] width 0 height 4
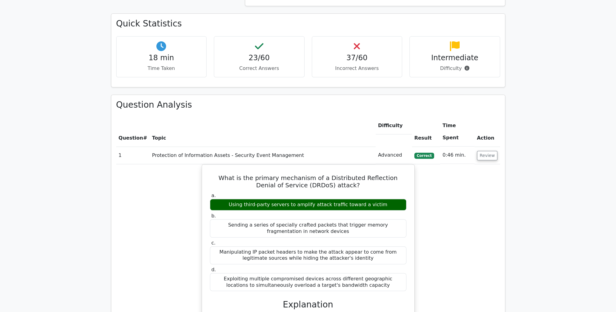
scroll to position [365, 0]
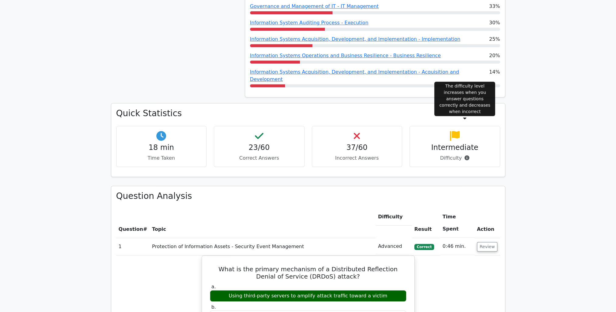
click at [466, 156] on icon at bounding box center [467, 158] width 5 height 5
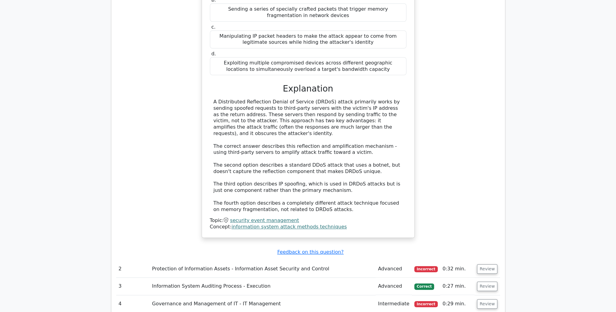
scroll to position [822, 0]
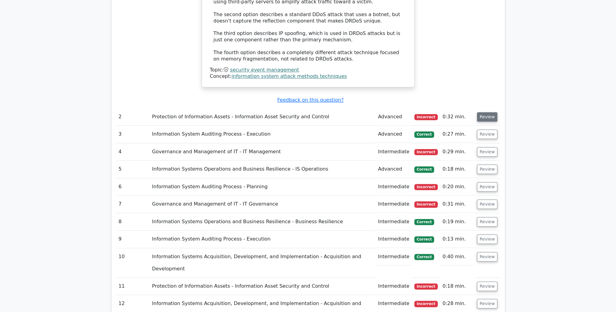
click at [484, 112] on button "Review" at bounding box center [487, 116] width 21 height 9
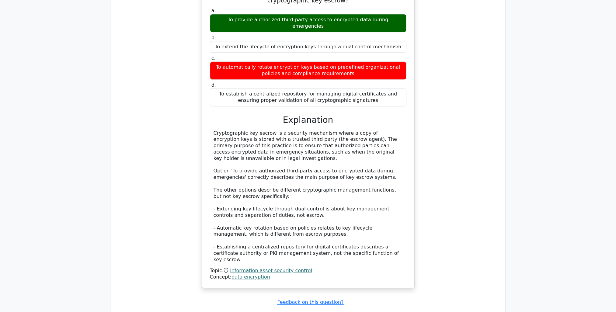
scroll to position [1035, 0]
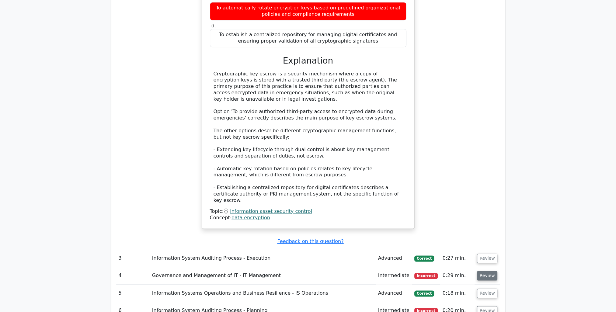
click at [491, 271] on button "Review" at bounding box center [487, 275] width 21 height 9
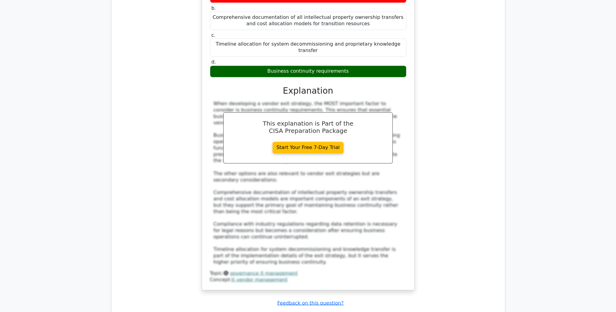
scroll to position [1431, 0]
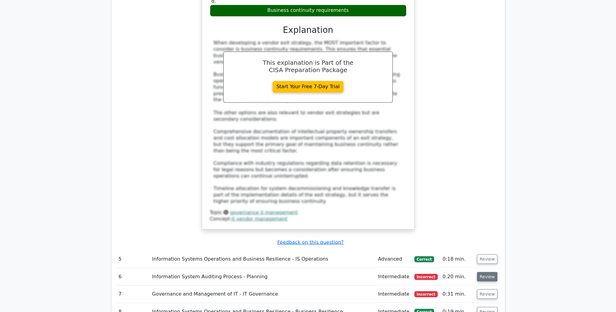
click at [484, 272] on button "Review" at bounding box center [487, 276] width 21 height 9
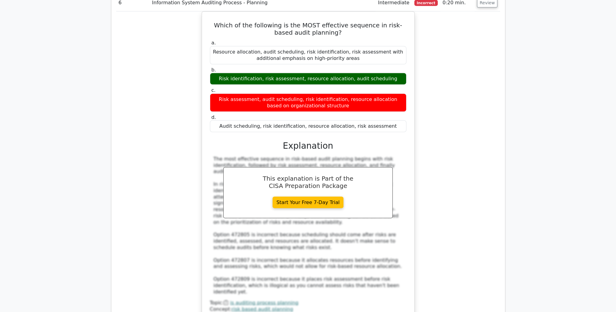
scroll to position [1826, 0]
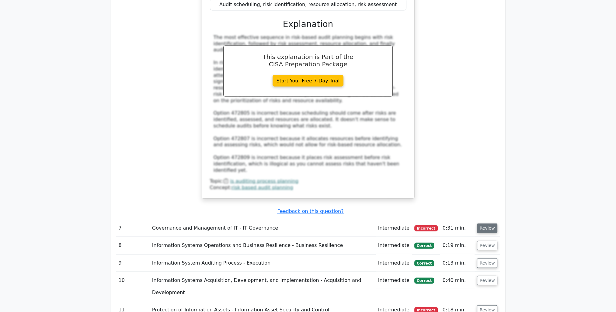
click at [487, 224] on button "Review" at bounding box center [487, 228] width 21 height 9
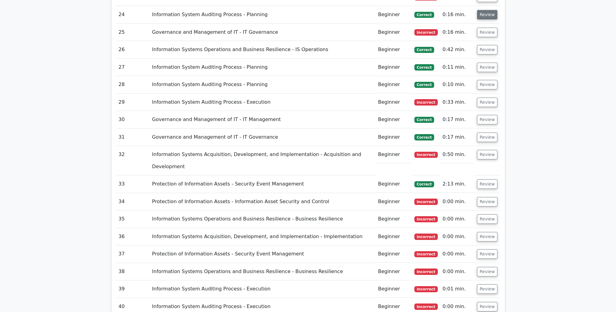
scroll to position [2526, 0]
